Goal: Task Accomplishment & Management: Use online tool/utility

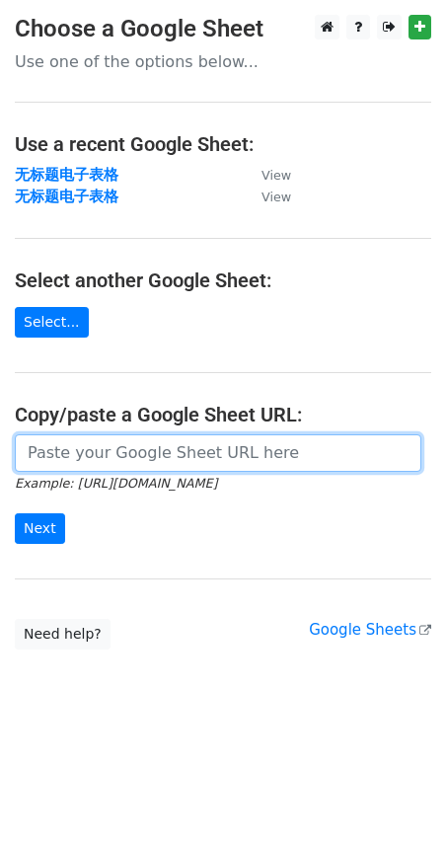
click at [119, 445] on input "url" at bounding box center [218, 453] width 407 height 38
paste input "[URL][DOMAIN_NAME]"
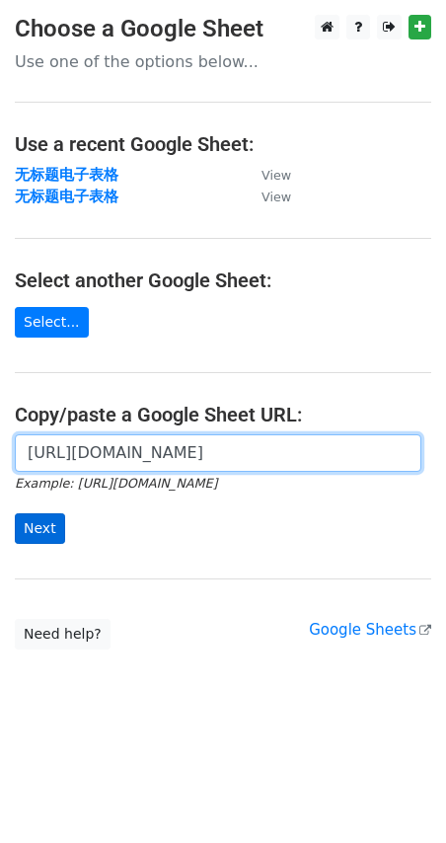
type input "[URL][DOMAIN_NAME]"
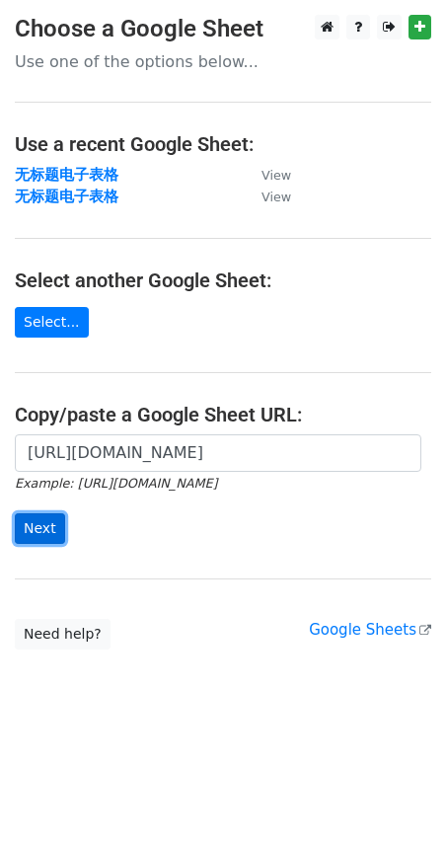
scroll to position [0, 0]
click at [54, 524] on input "Next" at bounding box center [40, 528] width 50 height 31
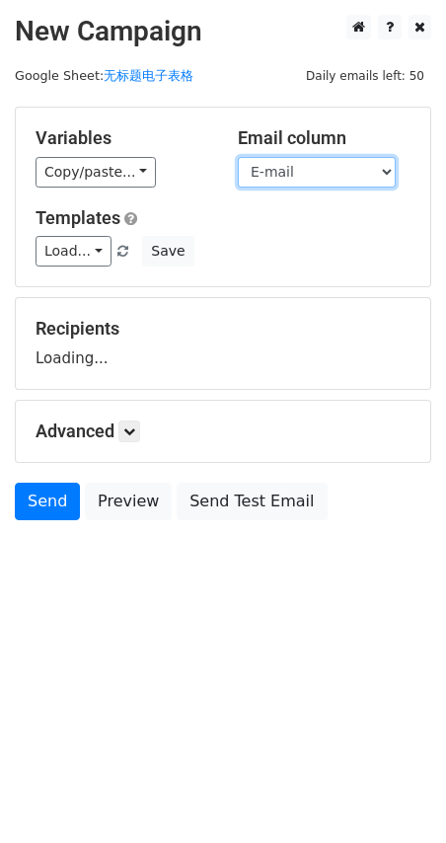
click at [350, 163] on select "Name E-mail" at bounding box center [317, 172] width 158 height 31
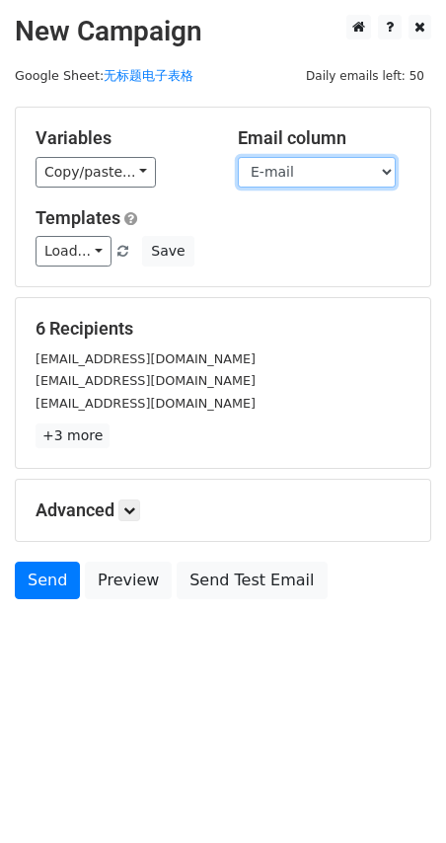
click at [351, 173] on select "Name E-mail" at bounding box center [317, 172] width 158 height 31
click at [238, 157] on select "Name E-mail" at bounding box center [317, 172] width 158 height 31
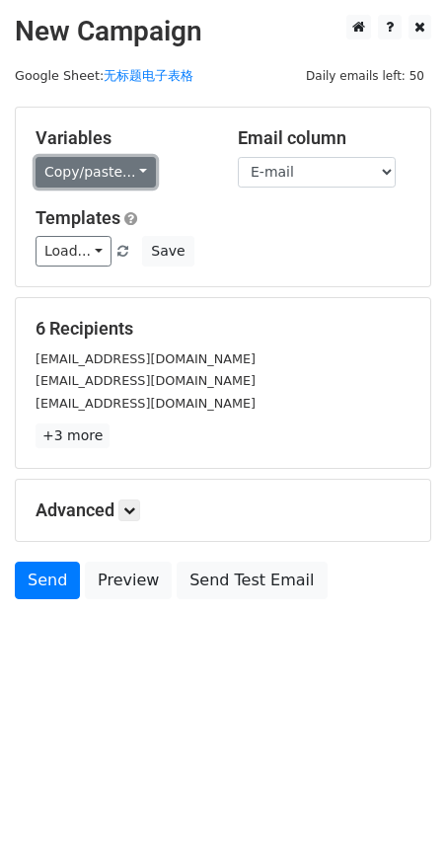
click at [125, 165] on link "Copy/paste..." at bounding box center [96, 172] width 120 height 31
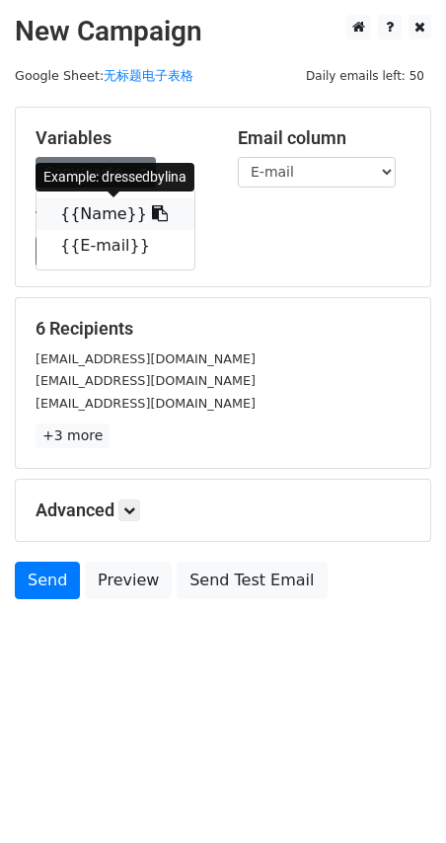
click at [117, 222] on link "{{Name}}" at bounding box center [116, 214] width 158 height 32
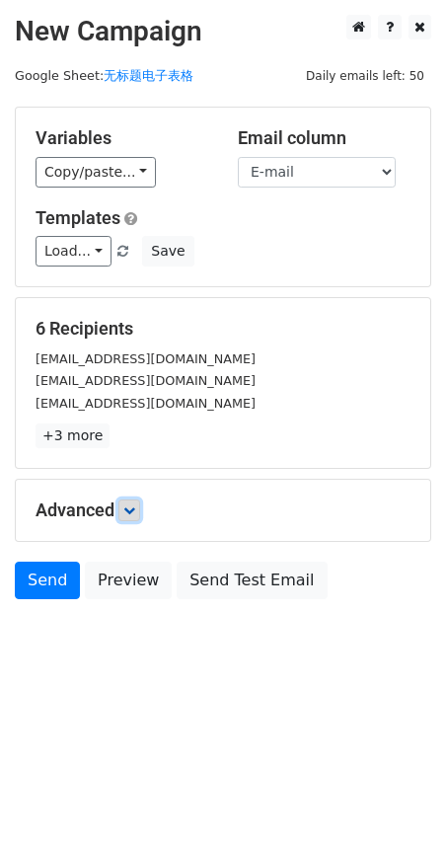
click at [135, 511] on icon at bounding box center [129, 510] width 12 height 12
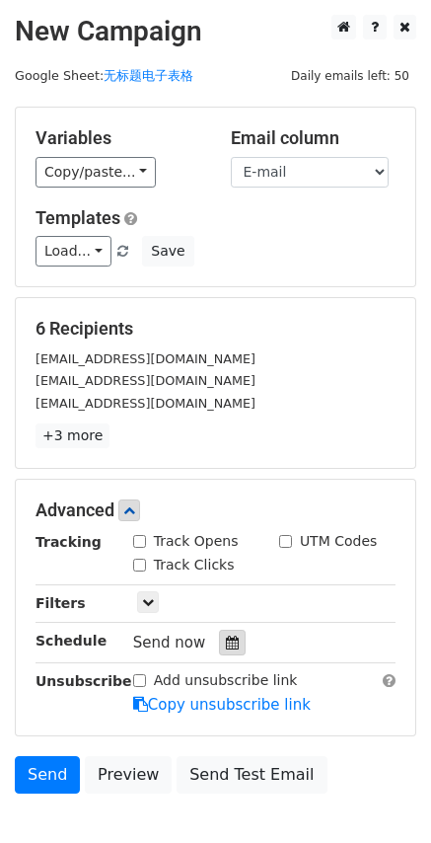
click at [219, 639] on div at bounding box center [232, 643] width 27 height 26
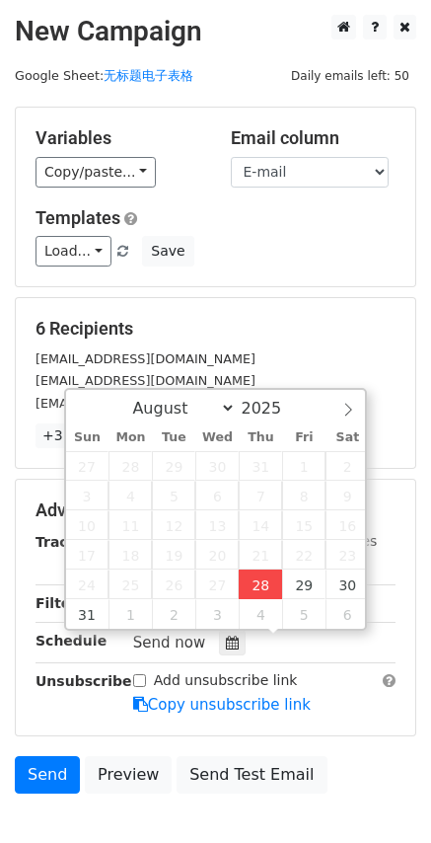
type input "2025-08-28 18:37"
type input "06"
type input "37"
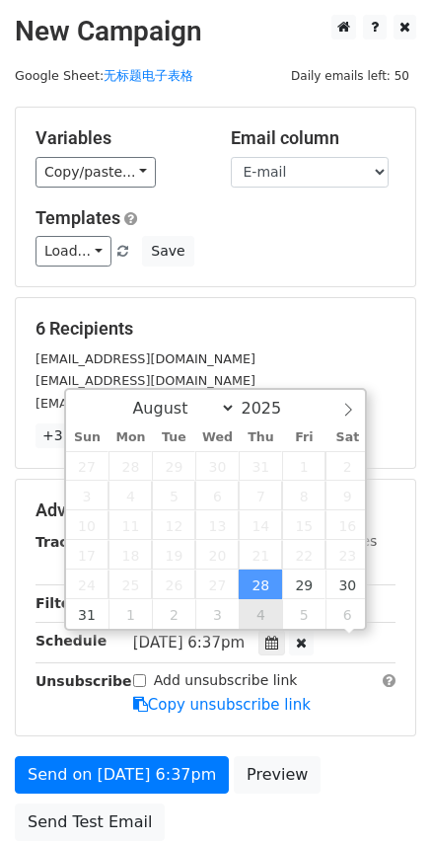
scroll to position [1, 0]
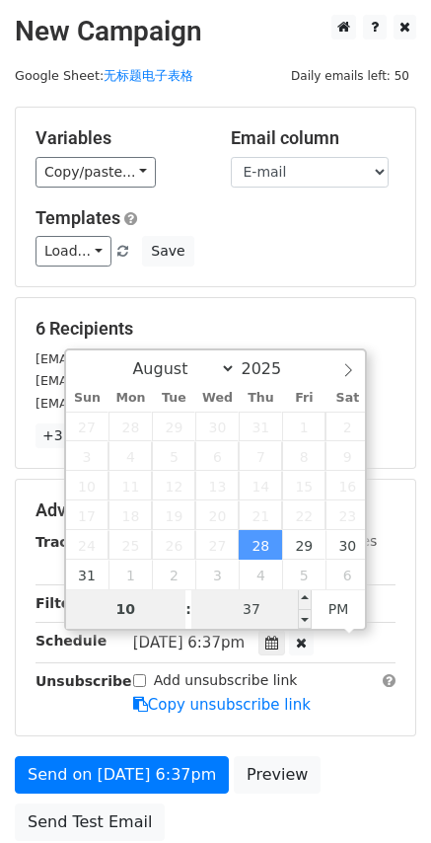
type input "10"
type input "2025-08-28 22:37"
click at [269, 608] on input "37" at bounding box center [252, 608] width 120 height 39
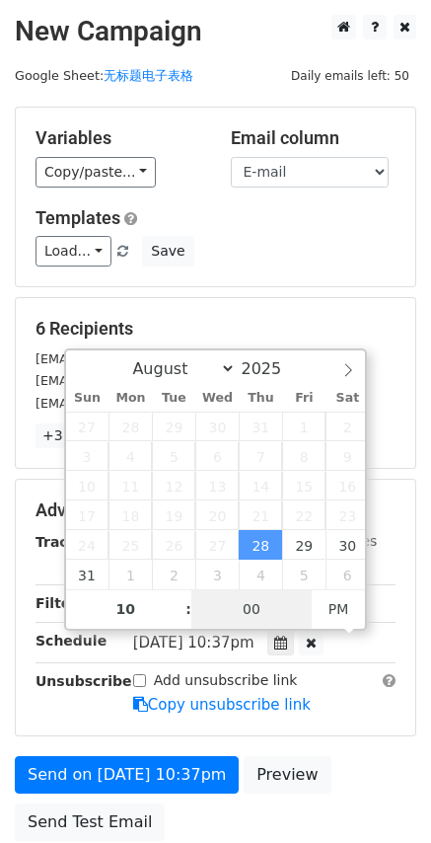
type input "00"
type input "2025-08-28 22:00"
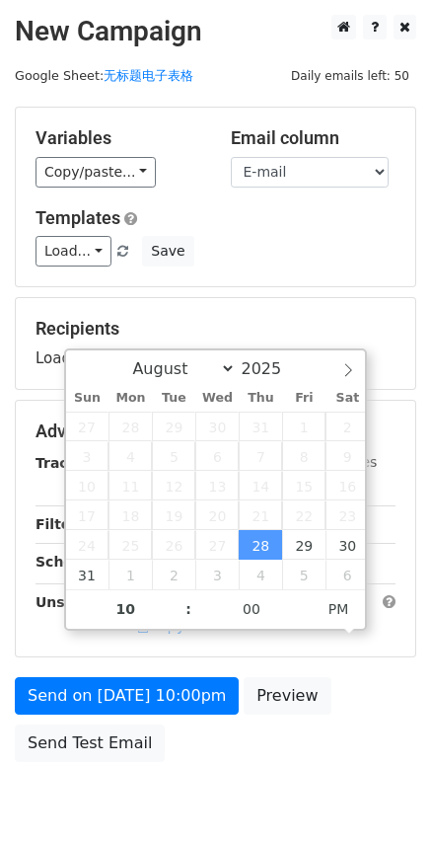
click at [368, 637] on div "Tracking Track Opens UTM Codes Track Clicks Filters Only include spreadsheet ro…" at bounding box center [216, 544] width 360 height 185
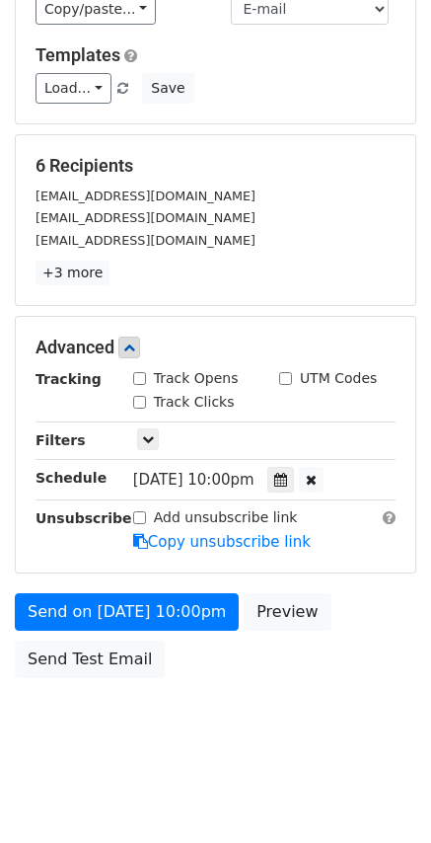
scroll to position [166, 0]
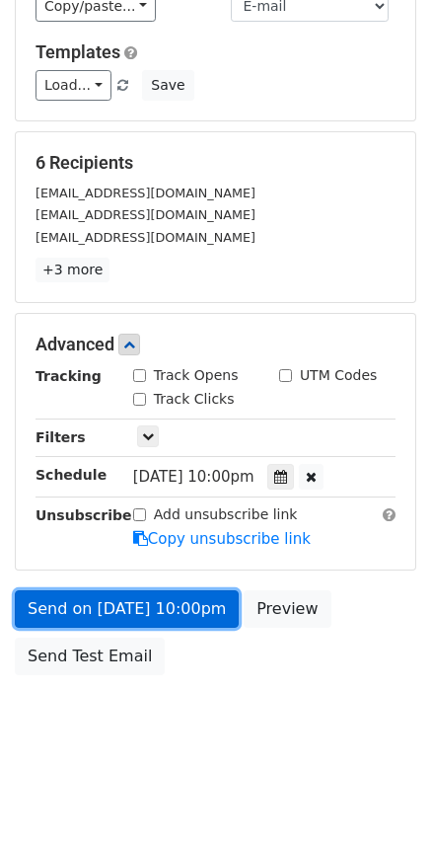
click at [138, 604] on link "Send on Aug 28 at 10:00pm" at bounding box center [127, 609] width 224 height 38
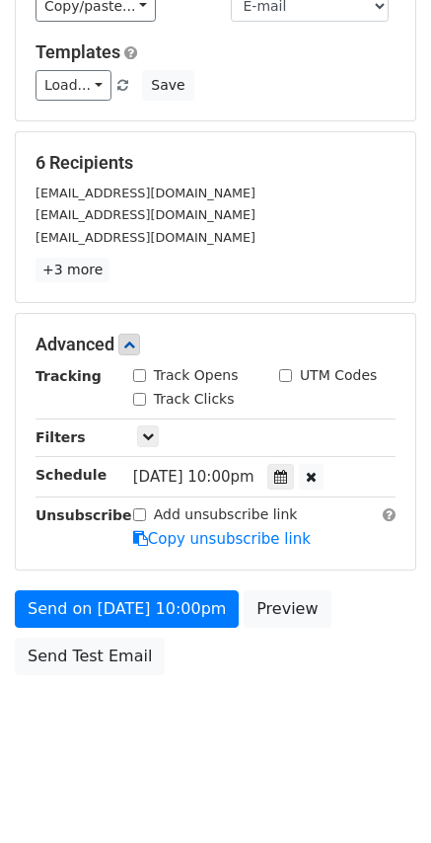
scroll to position [0, 0]
